Goal: Task Accomplishment & Management: Complete application form

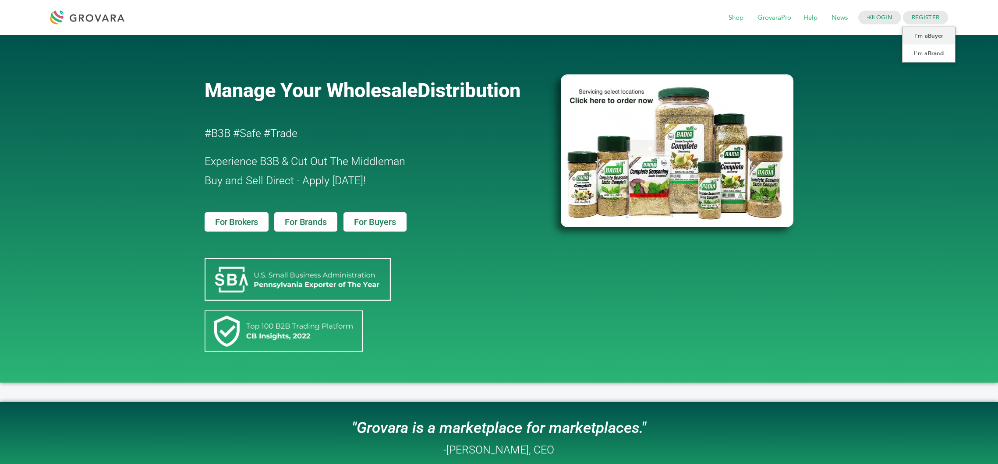
click at [916, 21] on span "REGISTER" at bounding box center [925, 18] width 45 height 14
click at [913, 34] on link "I'm a Buyer" at bounding box center [928, 36] width 53 height 18
